Goal: Check status: Check status

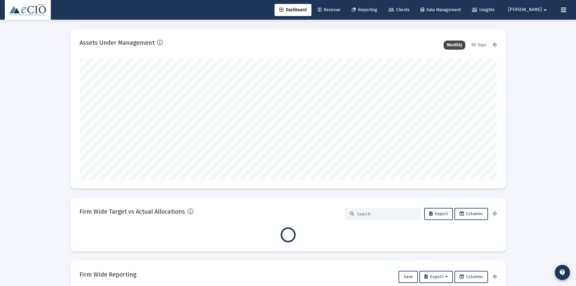
scroll to position [121, 417]
type input "[DATE]"
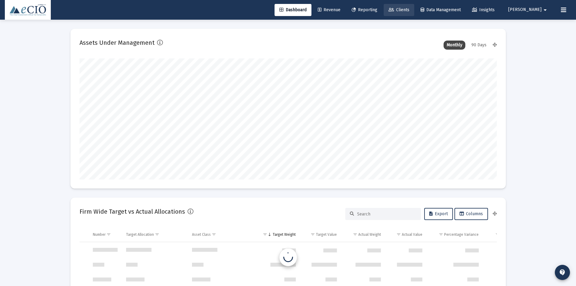
click at [409, 8] on span "Clients" at bounding box center [399, 9] width 21 height 5
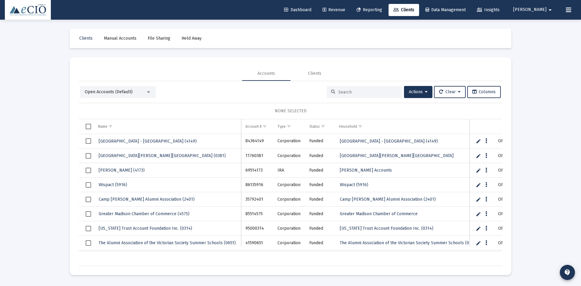
click at [112, 93] on span "Open Accounts (Default)" at bounding box center [109, 91] width 48 height 5
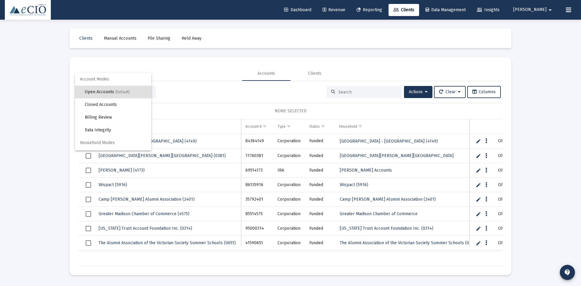
click at [317, 73] on div at bounding box center [290, 143] width 581 height 286
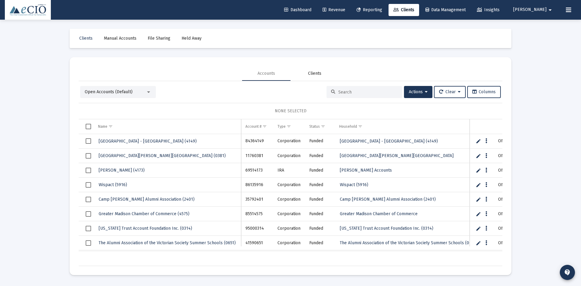
click at [317, 73] on div "Clients" at bounding box center [314, 73] width 13 height 6
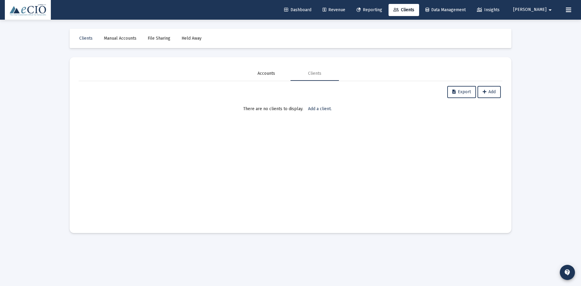
click at [264, 72] on div "Accounts" at bounding box center [266, 73] width 18 height 6
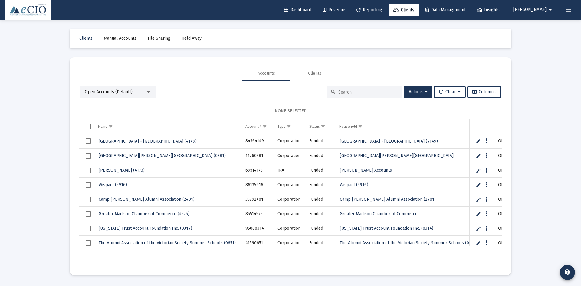
click at [361, 93] on input at bounding box center [367, 92] width 59 height 5
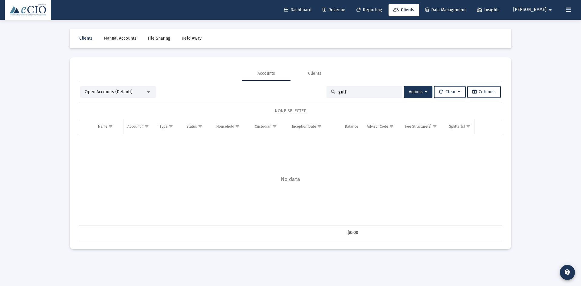
type input "gulf"
click at [413, 8] on span "Clients" at bounding box center [403, 9] width 21 height 5
click at [313, 71] on div "Clients" at bounding box center [314, 73] width 13 height 6
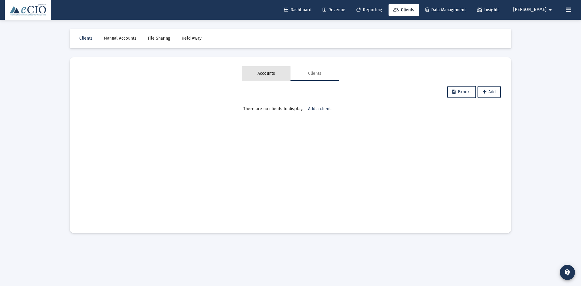
click at [256, 76] on div "Accounts" at bounding box center [266, 73] width 48 height 15
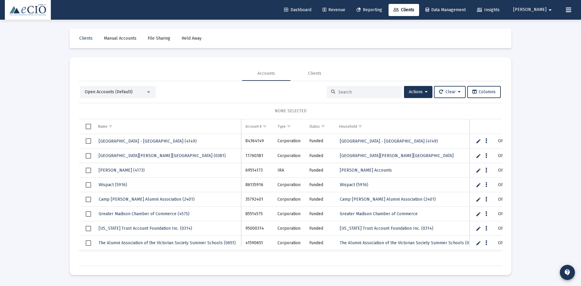
click at [117, 93] on span "Open Accounts (Default)" at bounding box center [109, 91] width 48 height 5
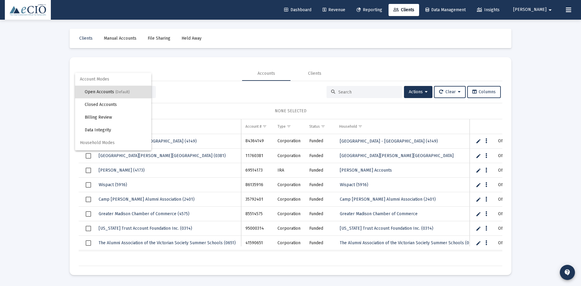
click at [211, 93] on div at bounding box center [290, 143] width 581 height 286
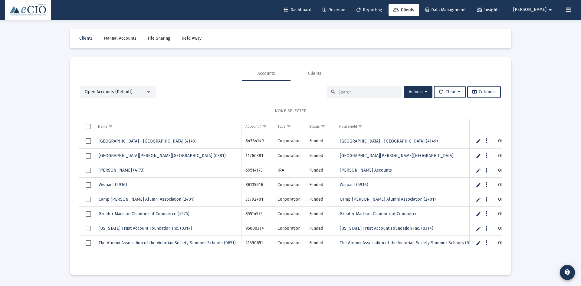
click at [375, 93] on input at bounding box center [367, 92] width 59 height 5
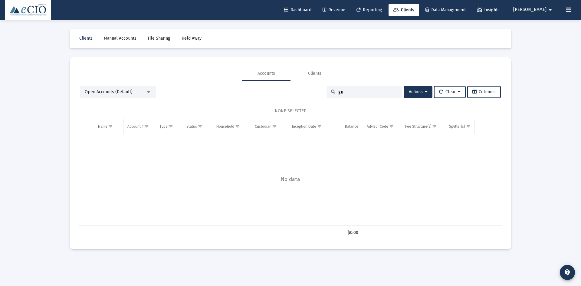
type input "g"
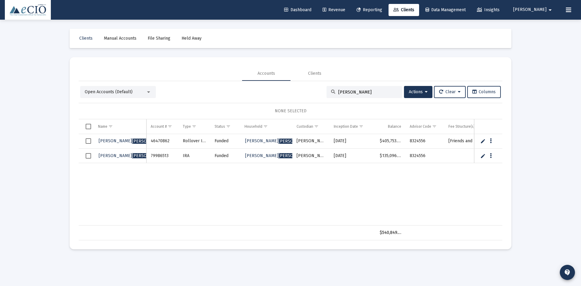
drag, startPoint x: 353, startPoint y: 90, endPoint x: 282, endPoint y: 96, distance: 70.7
click at [282, 96] on div "Open Accounts (Default) [PERSON_NAME] Actions Clear Columns" at bounding box center [290, 92] width 420 height 12
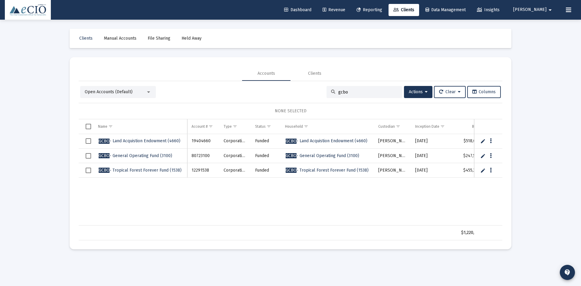
type input "gcbo"
click at [135, 139] on span "GCBO - Land Acquistion Endowment (4660)" at bounding box center [140, 140] width 82 height 5
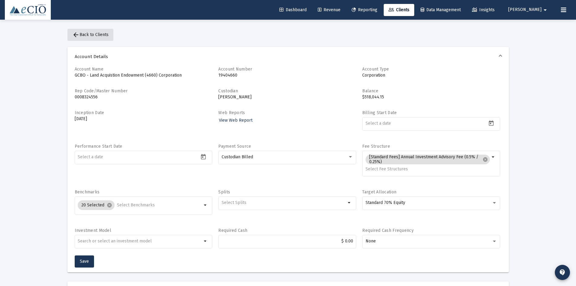
click at [76, 35] on mat-icon "arrow_back" at bounding box center [75, 34] width 7 height 7
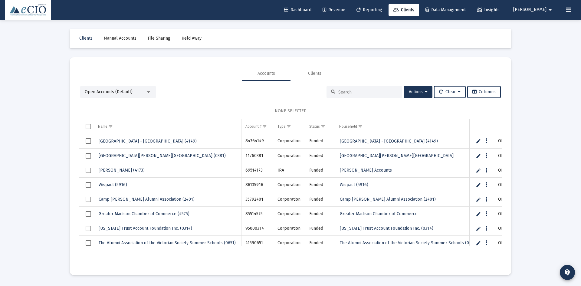
click at [342, 89] on div at bounding box center [364, 92] width 76 height 12
click at [342, 91] on input at bounding box center [367, 92] width 59 height 5
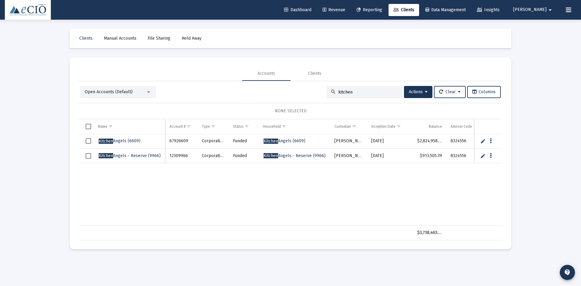
type input "kitchen"
click at [106, 142] on span "Kitchen" at bounding box center [106, 140] width 15 height 5
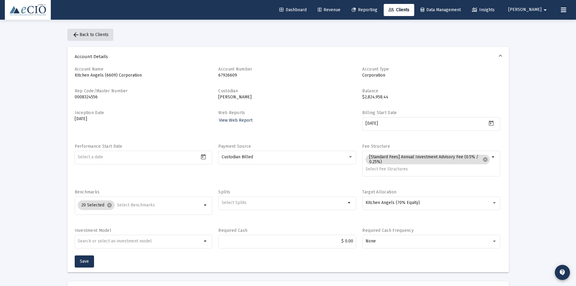
click at [80, 32] on span "arrow_back Back to Clients" at bounding box center [90, 34] width 36 height 5
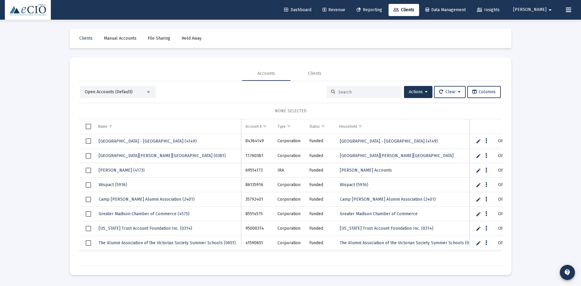
click at [356, 91] on input at bounding box center [367, 92] width 59 height 5
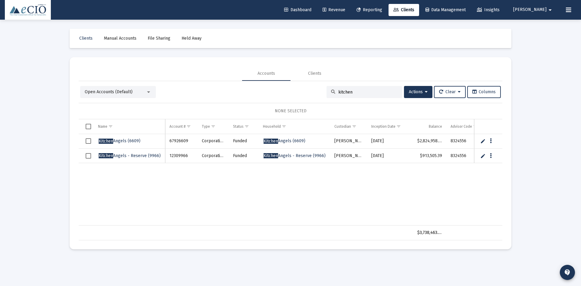
type input "kitchen"
click at [137, 153] on span "Kitchen Angels - Reserve (9966)" at bounding box center [130, 155] width 62 height 5
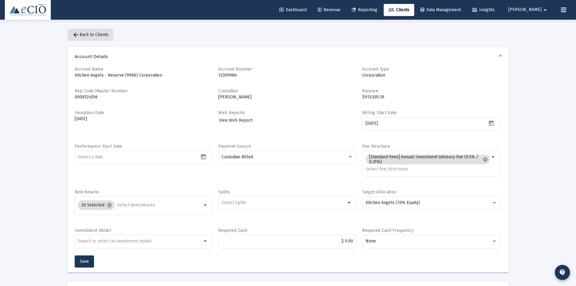
click at [75, 34] on mat-icon "arrow_back" at bounding box center [75, 34] width 7 height 7
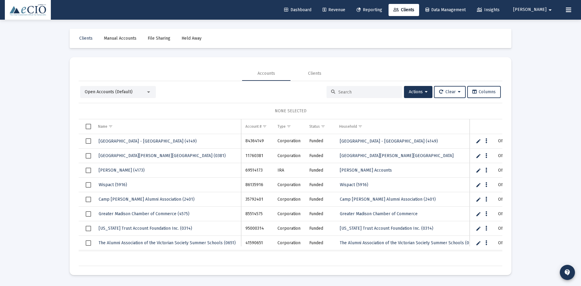
click at [341, 93] on input at bounding box center [367, 92] width 59 height 5
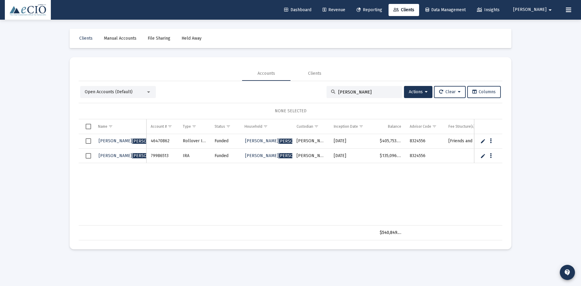
type input "[PERSON_NAME]"
click at [113, 154] on span "[PERSON_NAME] (6513)" at bounding box center [138, 155] width 78 height 5
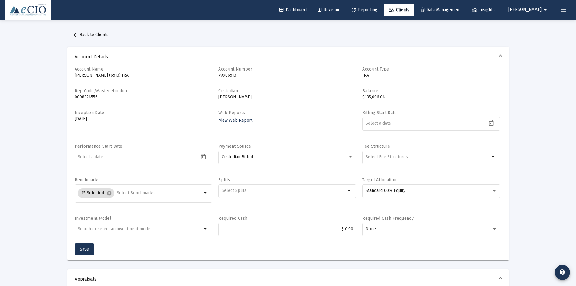
click at [112, 155] on input at bounding box center [138, 157] width 121 height 5
click at [204, 155] on icon "Open calendar" at bounding box center [203, 156] width 5 height 5
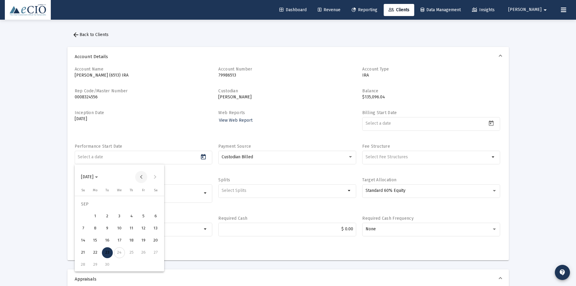
click at [143, 175] on button "Previous month" at bounding box center [141, 177] width 12 height 12
click at [144, 204] on div "1" at bounding box center [143, 204] width 11 height 11
type input "[DATE]"
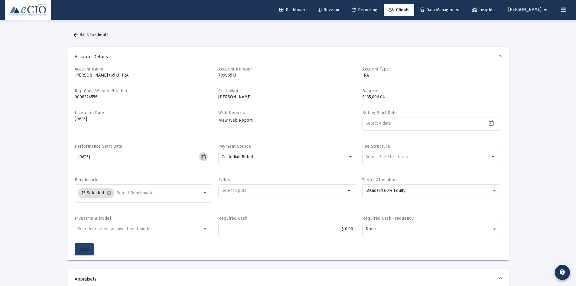
click at [92, 250] on button "Save" at bounding box center [84, 249] width 19 height 12
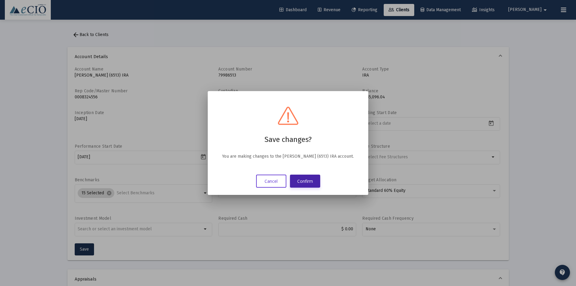
click at [305, 184] on button "Confirm" at bounding box center [305, 180] width 30 height 13
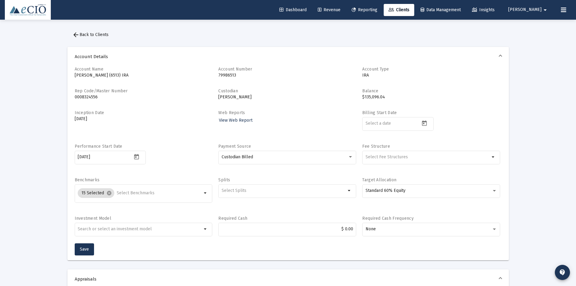
click at [377, 11] on span "Reporting" at bounding box center [365, 9] width 26 height 5
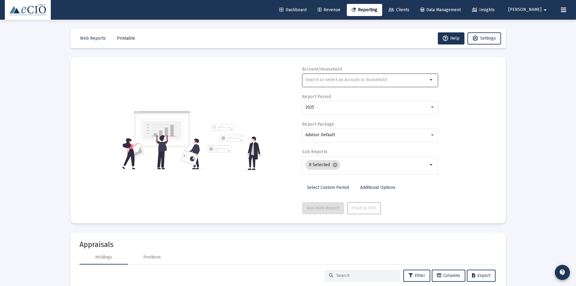
click at [332, 83] on div at bounding box center [366, 79] width 122 height 15
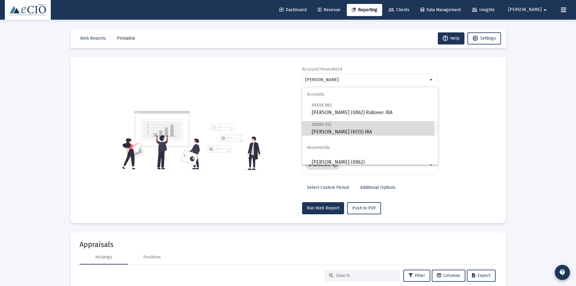
click at [347, 132] on span "XXXXX 513 [PERSON_NAME] (6513) IRA" at bounding box center [373, 128] width 122 height 15
type input "[PERSON_NAME] (6513) IRA"
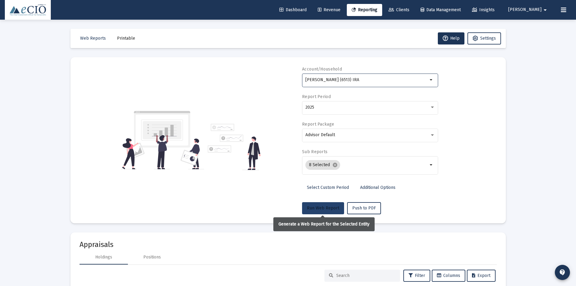
click at [316, 212] on button "Run Web Report" at bounding box center [323, 208] width 42 height 12
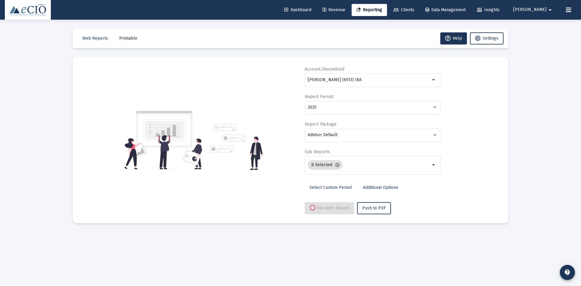
select select "View all"
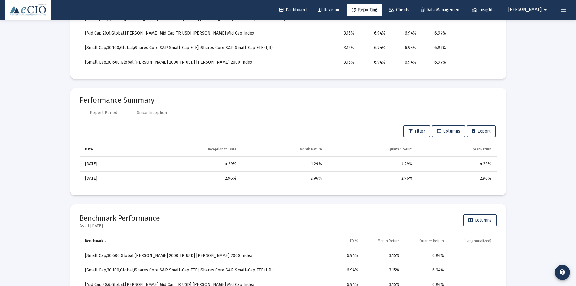
scroll to position [397, 0]
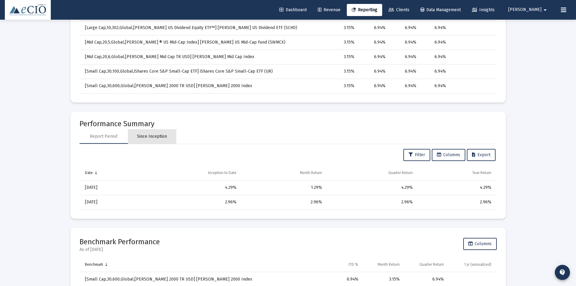
click at [153, 136] on div "Since Inception" at bounding box center [152, 136] width 30 height 6
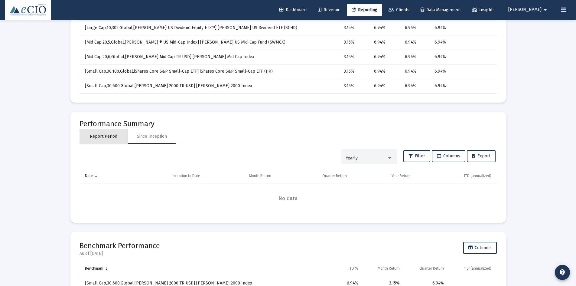
click at [103, 135] on div "Report Period" at bounding box center [104, 136] width 28 height 6
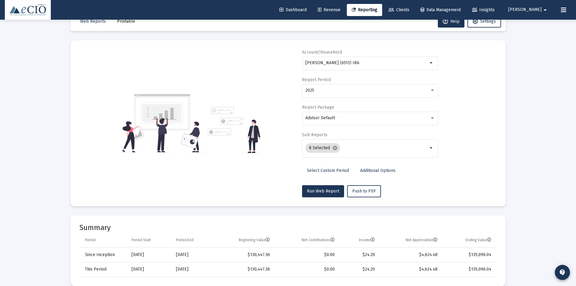
scroll to position [0, 0]
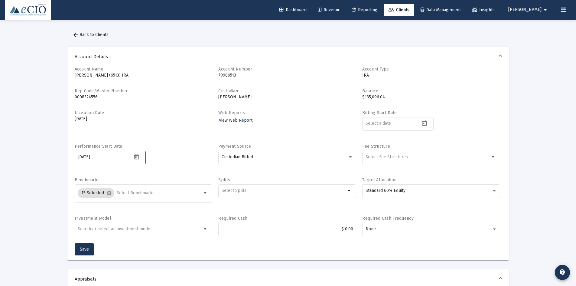
click at [137, 156] on icon "Open calendar" at bounding box center [136, 157] width 6 height 6
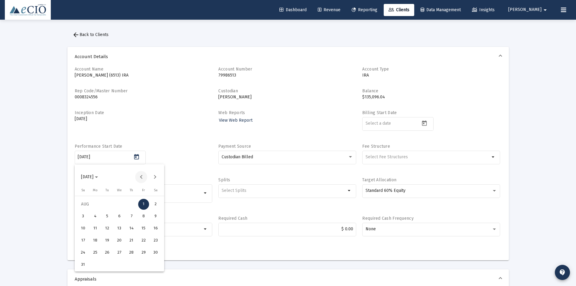
click at [140, 175] on button "Previous month" at bounding box center [141, 177] width 12 height 12
click at [111, 252] on div "22" at bounding box center [107, 252] width 11 height 11
type input "2025-07-22"
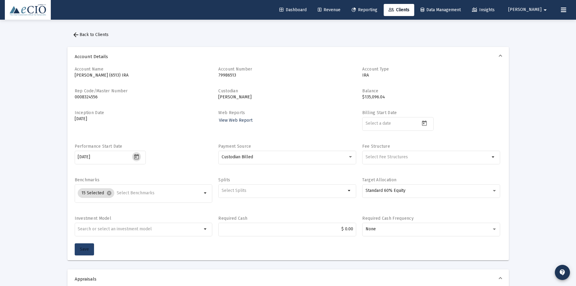
click at [87, 246] on span "Save" at bounding box center [84, 248] width 9 height 5
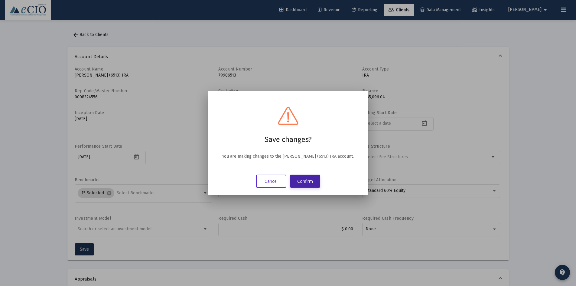
click at [311, 180] on button "Confirm" at bounding box center [305, 180] width 30 height 13
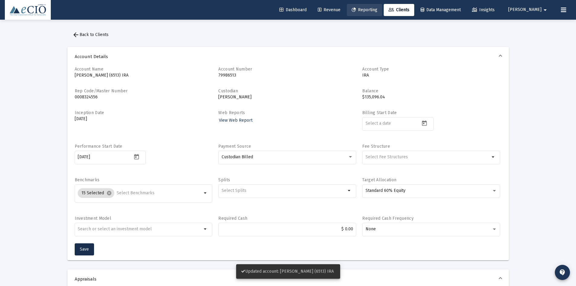
click at [374, 14] on link "Reporting" at bounding box center [364, 10] width 35 height 12
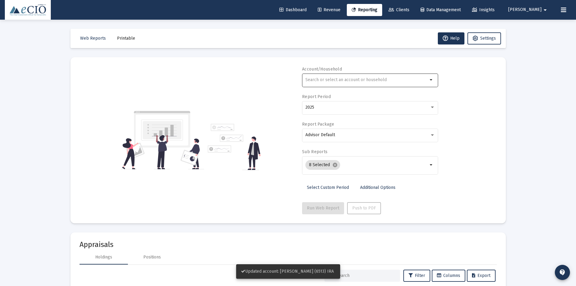
click at [318, 83] on div at bounding box center [366, 79] width 122 height 15
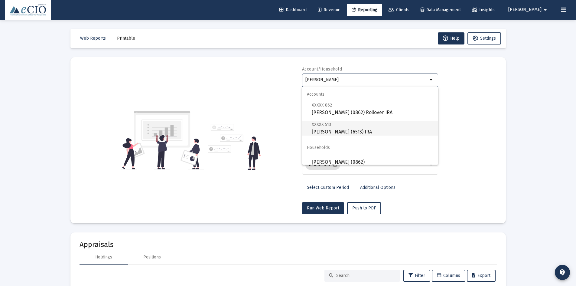
click at [335, 134] on span "XXXXX 513 Courtney Dean (6513) IRA" at bounding box center [373, 128] width 122 height 15
type input "[PERSON_NAME] (6513) IRA"
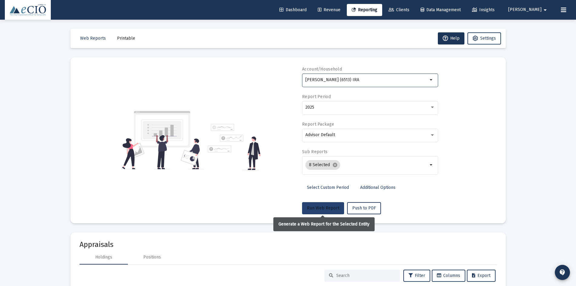
click at [323, 210] on button "Run Web Report" at bounding box center [323, 208] width 42 height 12
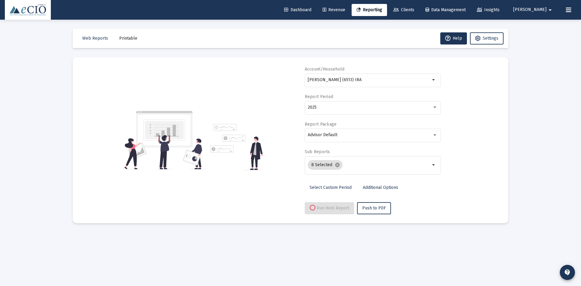
select select "View all"
